Goal: Navigation & Orientation: Find specific page/section

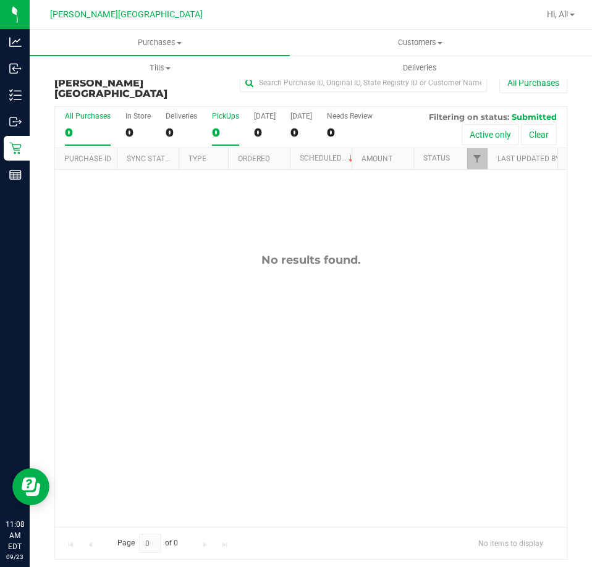
click at [233, 125] on div "0" at bounding box center [225, 132] width 27 height 14
click at [0, 0] on input "PickUps 0" at bounding box center [0, 0] width 0 height 0
click at [226, 125] on div "0" at bounding box center [225, 132] width 27 height 14
click at [0, 0] on input "PickUps 0" at bounding box center [0, 0] width 0 height 0
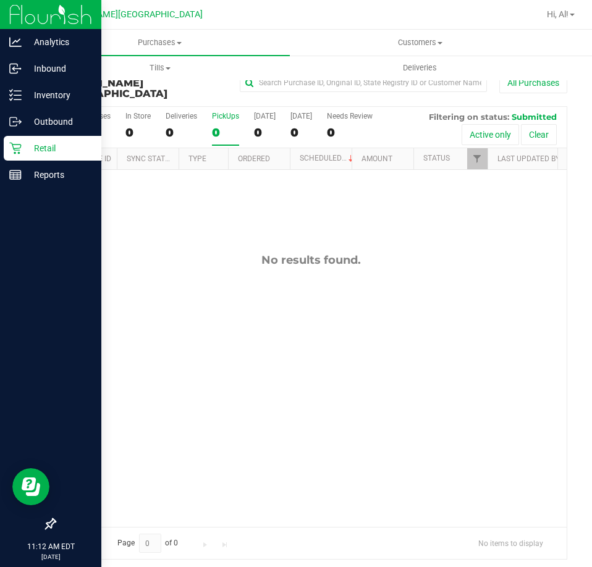
click at [27, 143] on p "Retail" at bounding box center [59, 148] width 74 height 15
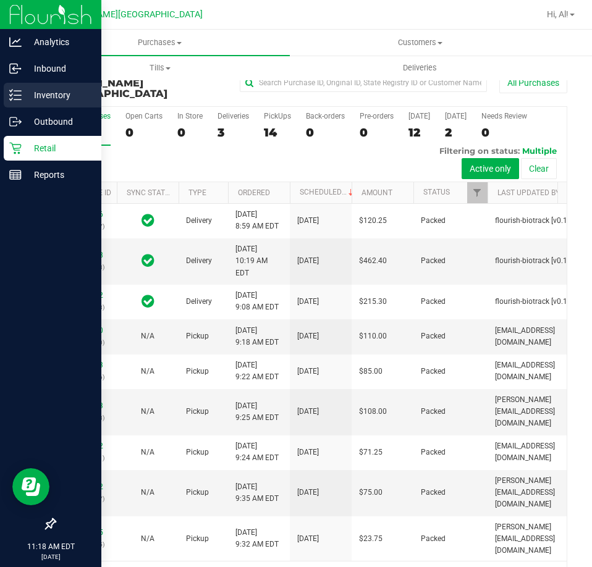
click at [26, 88] on p "Inventory" at bounding box center [59, 95] width 74 height 15
